Goal: Information Seeking & Learning: Learn about a topic

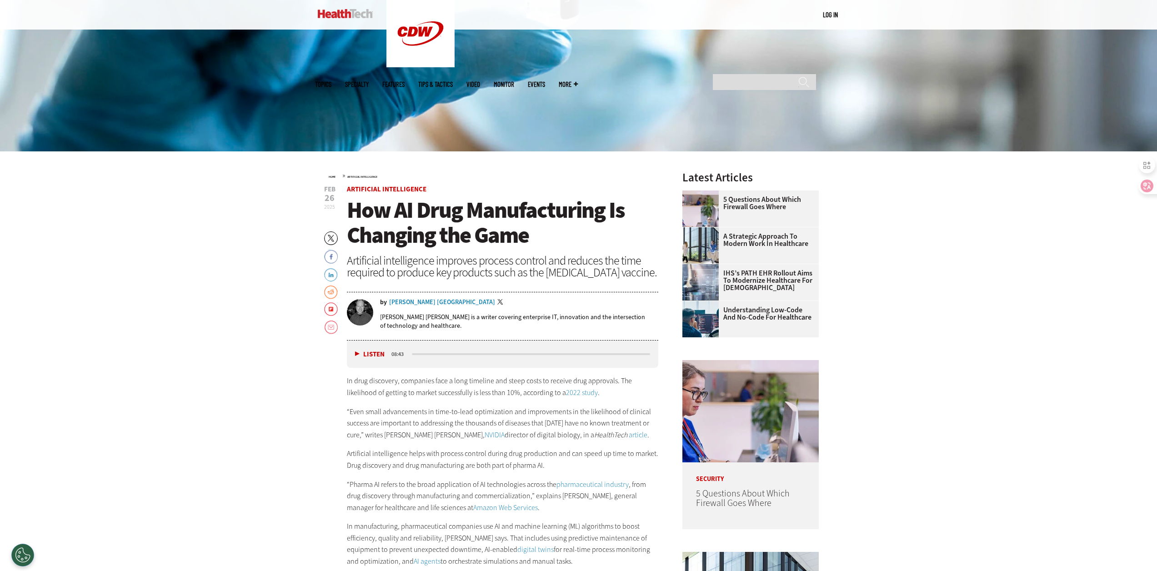
scroll to position [116, 0]
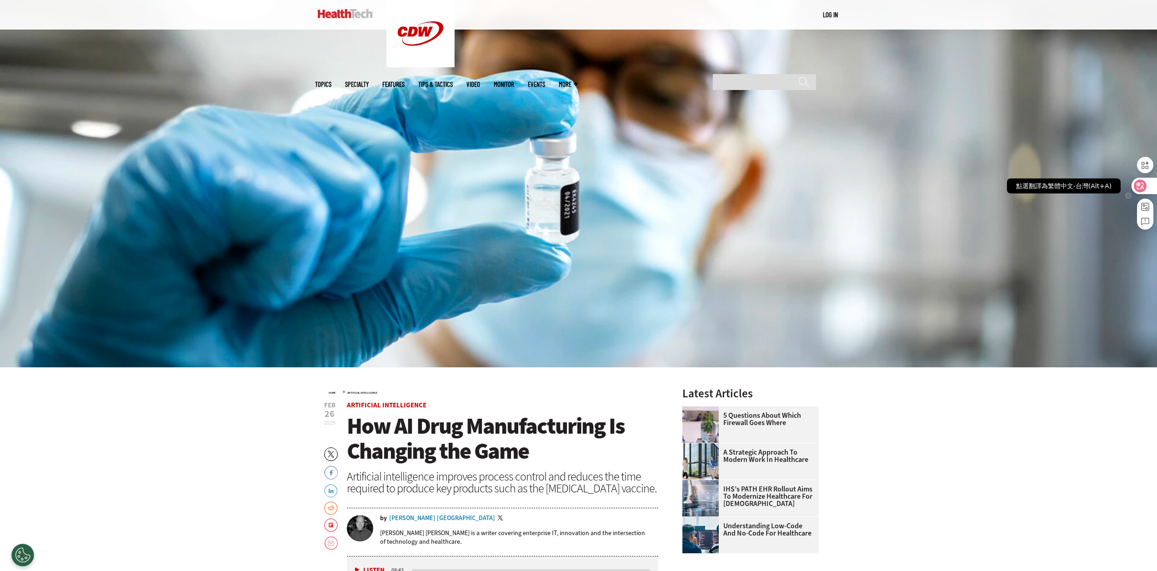
click at [1143, 189] on icon at bounding box center [1140, 185] width 8 height 7
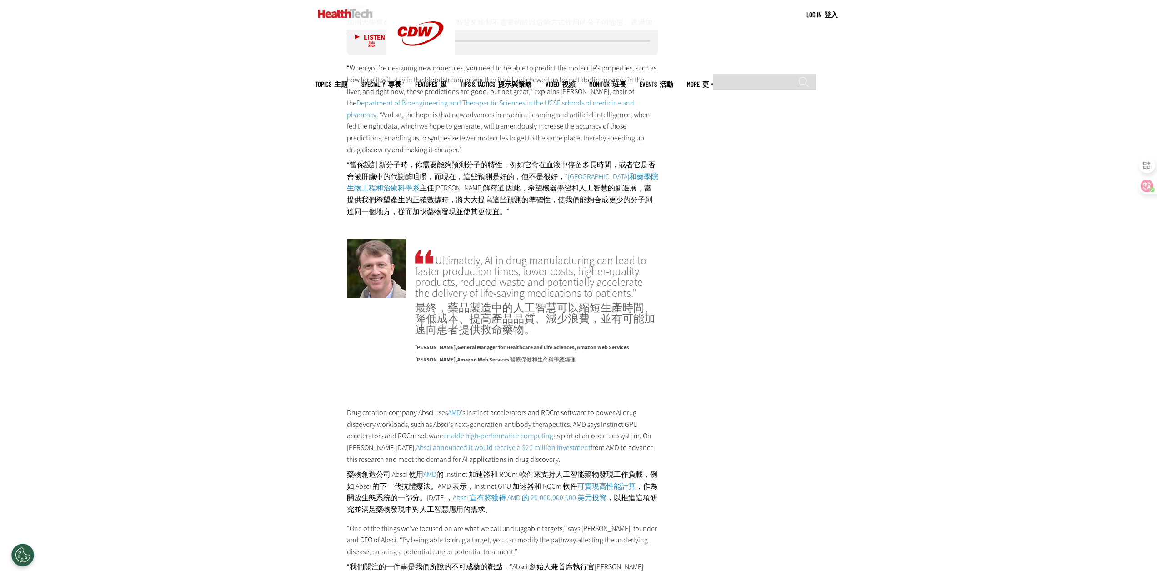
scroll to position [2571, 0]
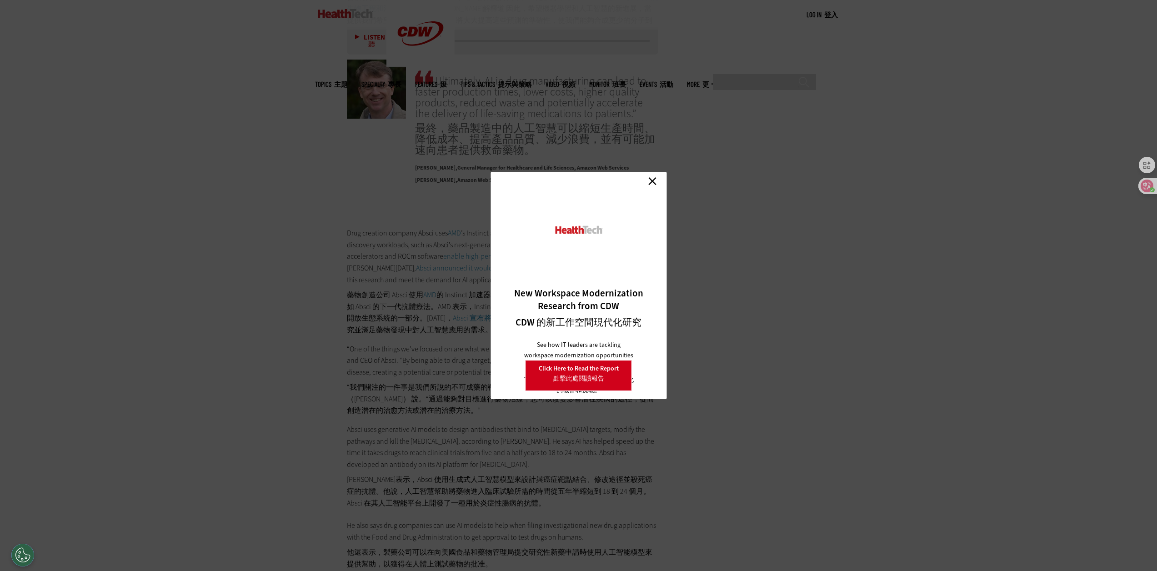
click at [651, 179] on link "Close 近" at bounding box center [652, 181] width 14 height 14
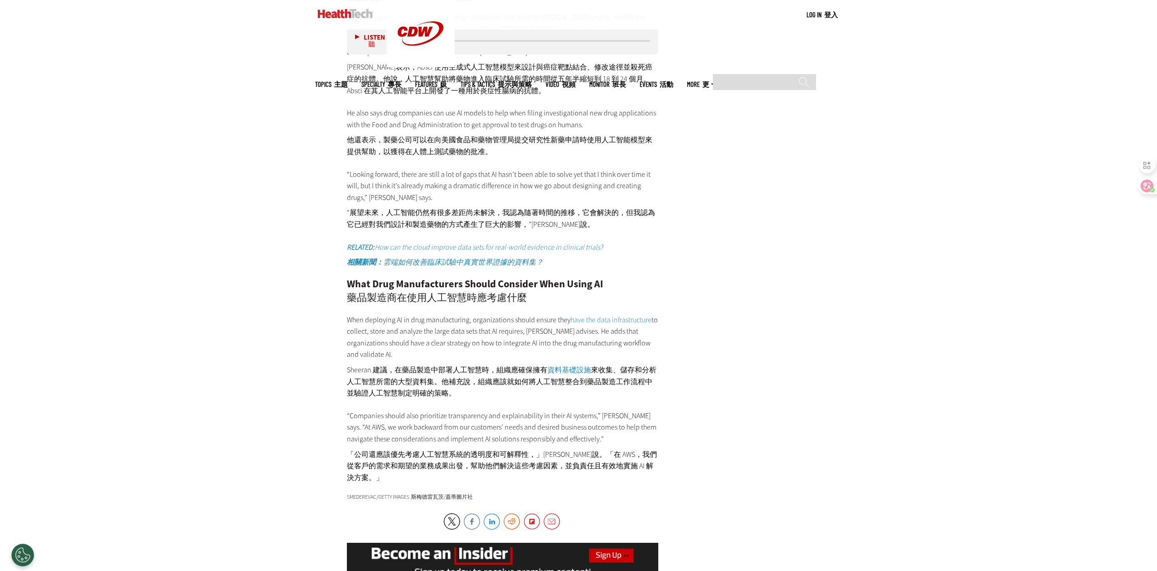
scroll to position [2980, 0]
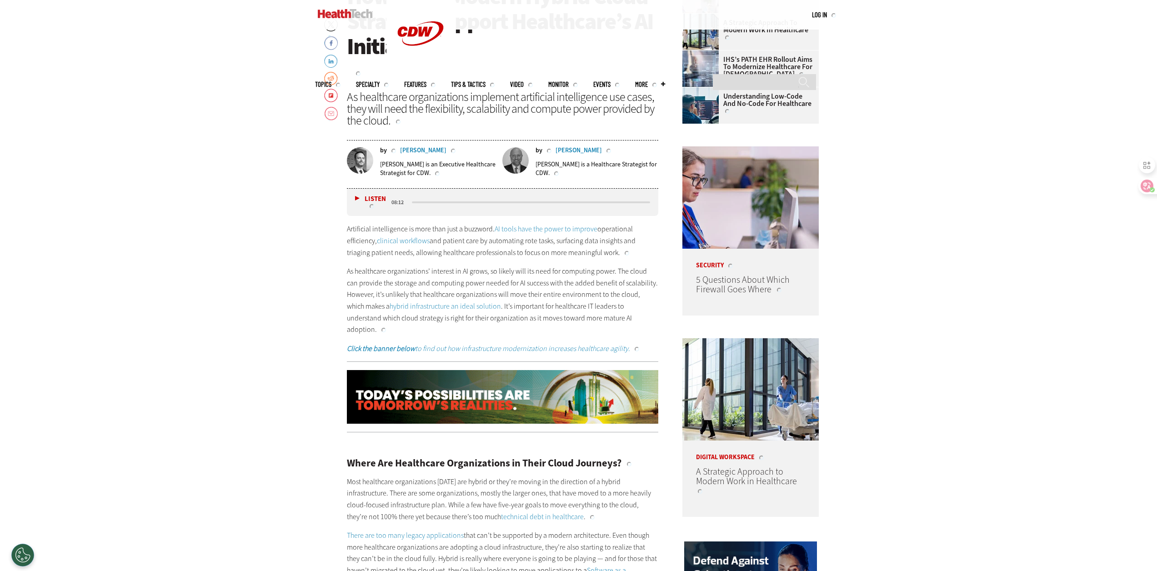
scroll to position [591, 0]
